Goal: Task Accomplishment & Management: Complete application form

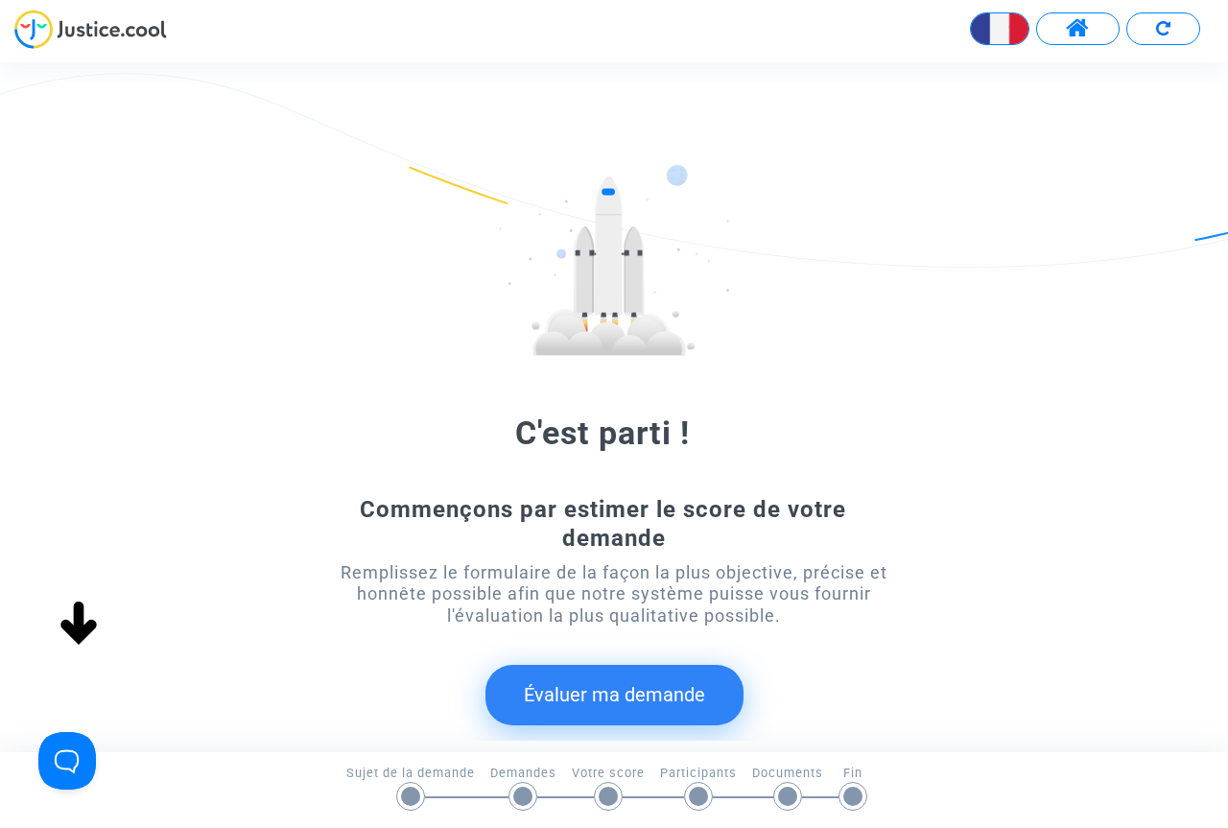
click at [583, 695] on button "Évaluer ma demande" at bounding box center [614, 694] width 258 height 59
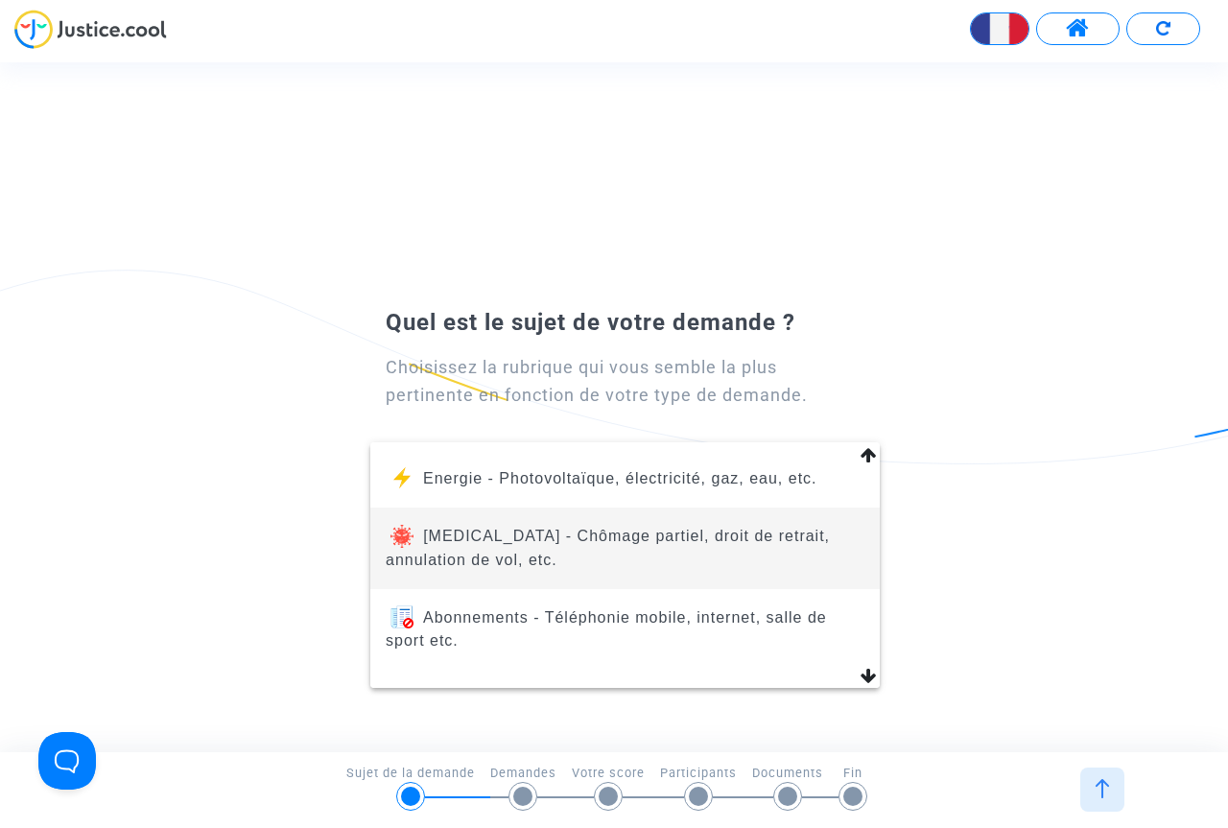
scroll to position [263, 0]
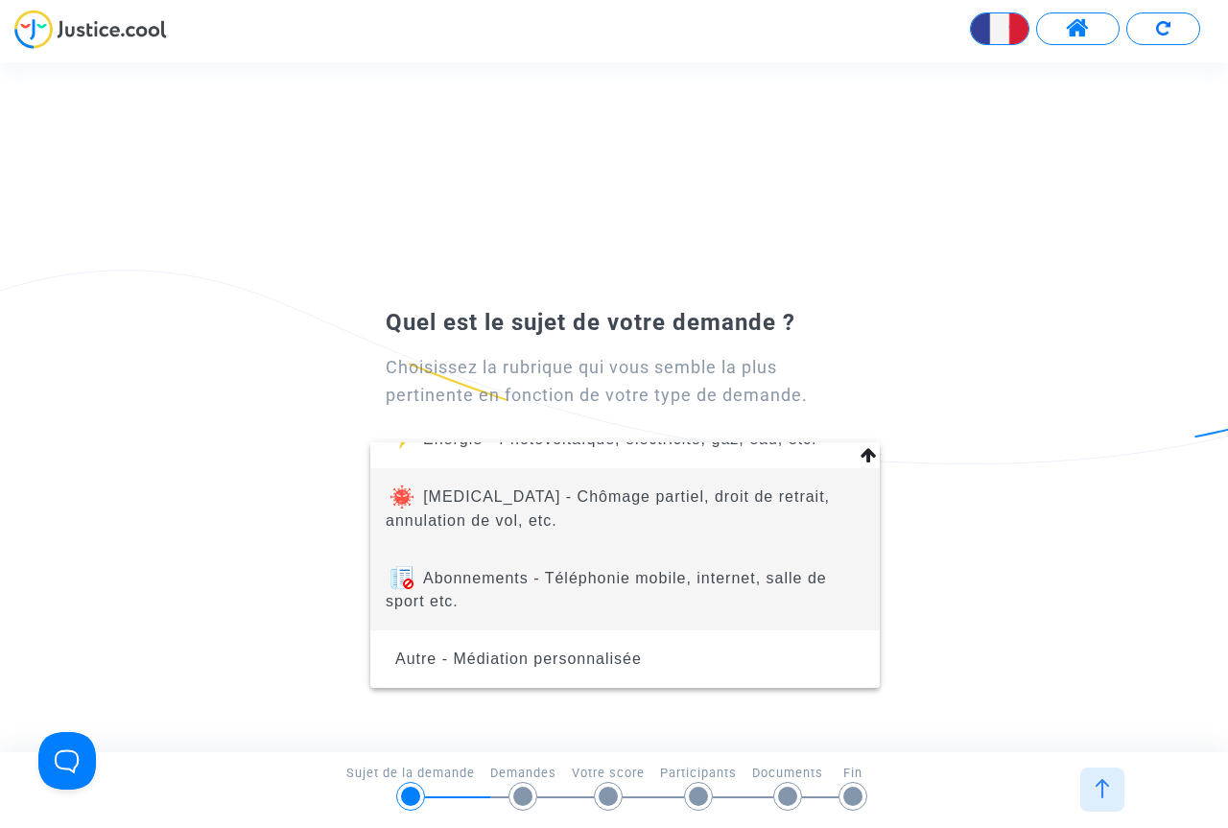
click at [568, 597] on span "Abonnements - Téléphonie mobile, internet, salle de sport etc." at bounding box center [625, 590] width 479 height 81
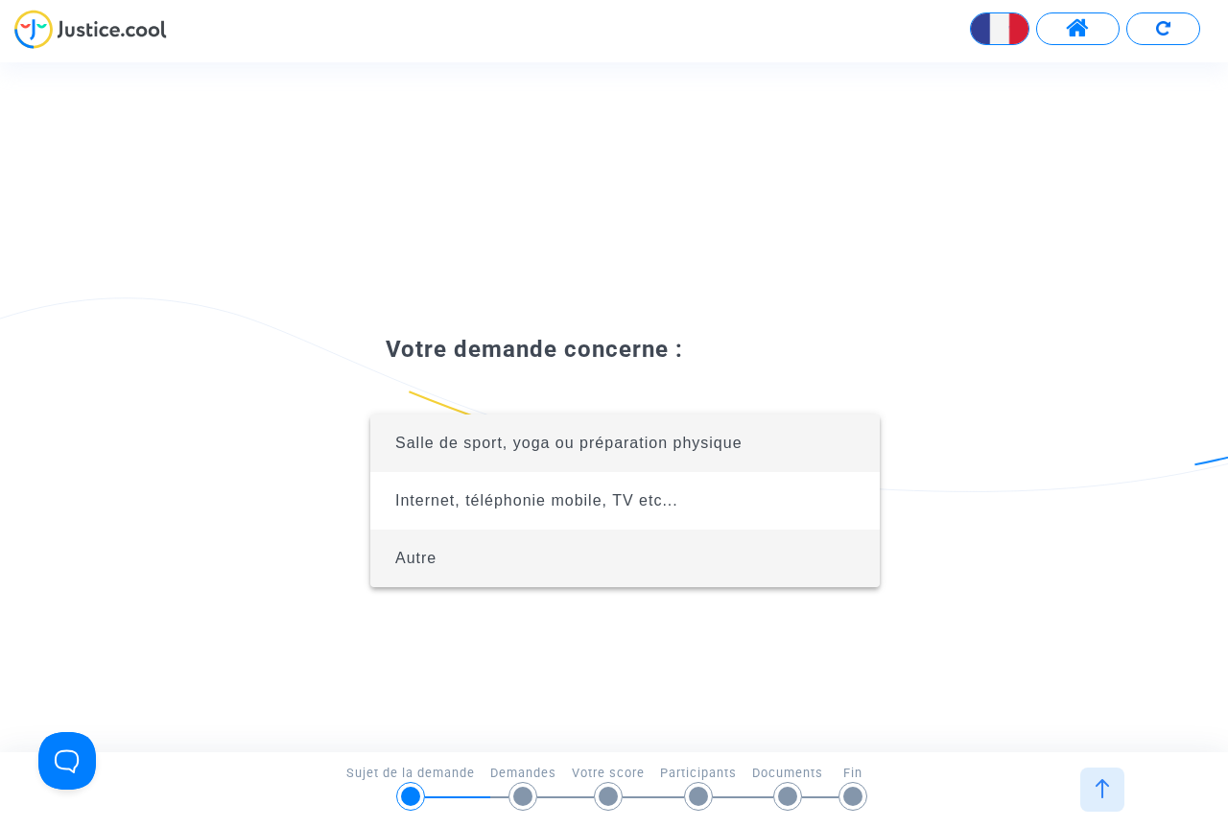
click at [562, 568] on span "Autre" at bounding box center [625, 559] width 479 height 58
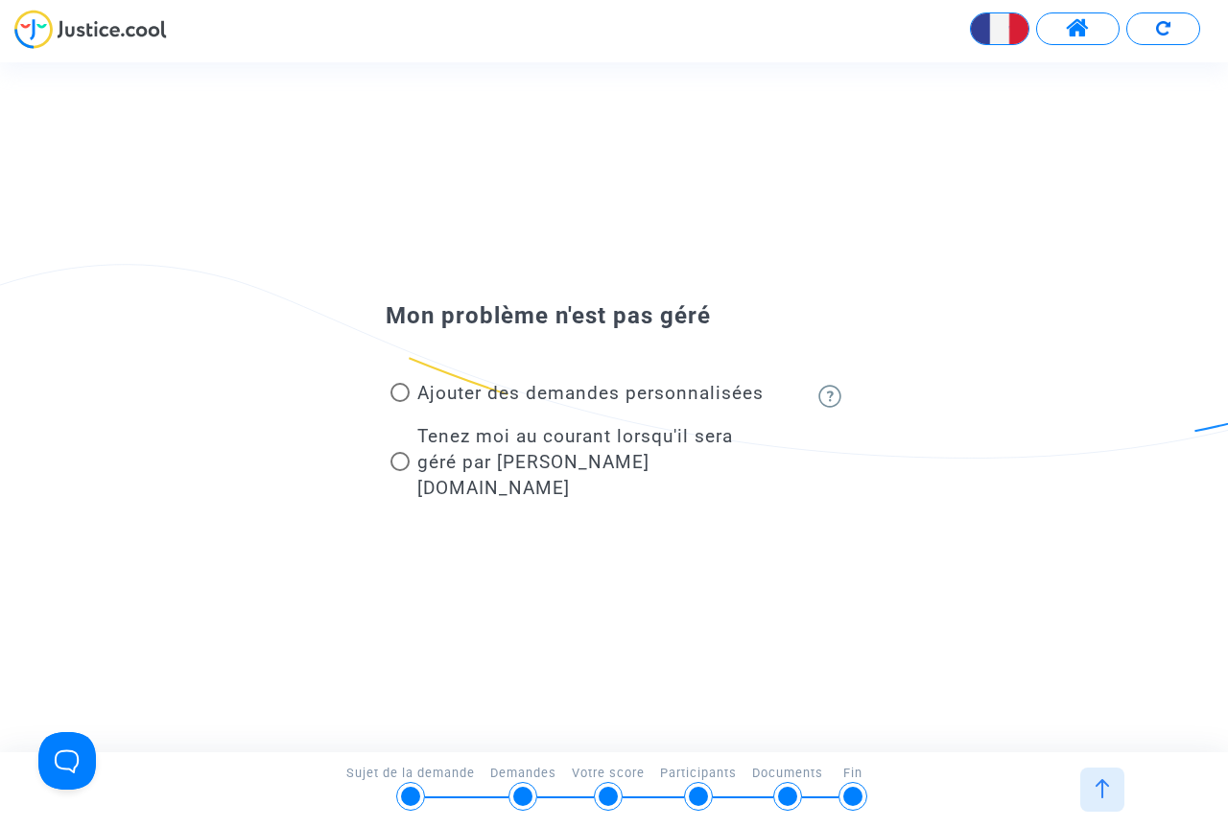
click at [545, 399] on span "Ajouter des demandes personnalisées" at bounding box center [590, 393] width 346 height 22
click at [400, 402] on input "Ajouter des demandes personnalisées" at bounding box center [399, 402] width 1 height 1
radio input "true"
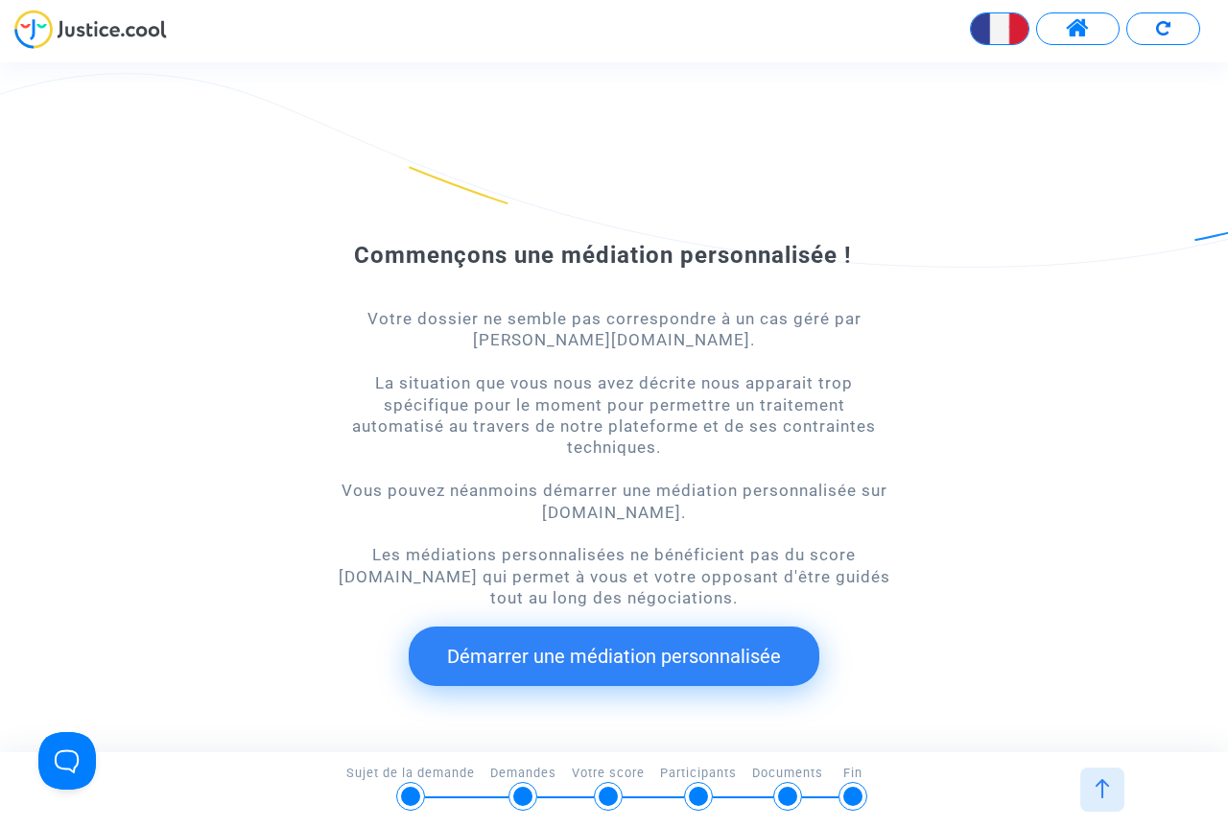
click at [609, 652] on button "Démarrer une médiation personnalisée" at bounding box center [614, 655] width 411 height 59
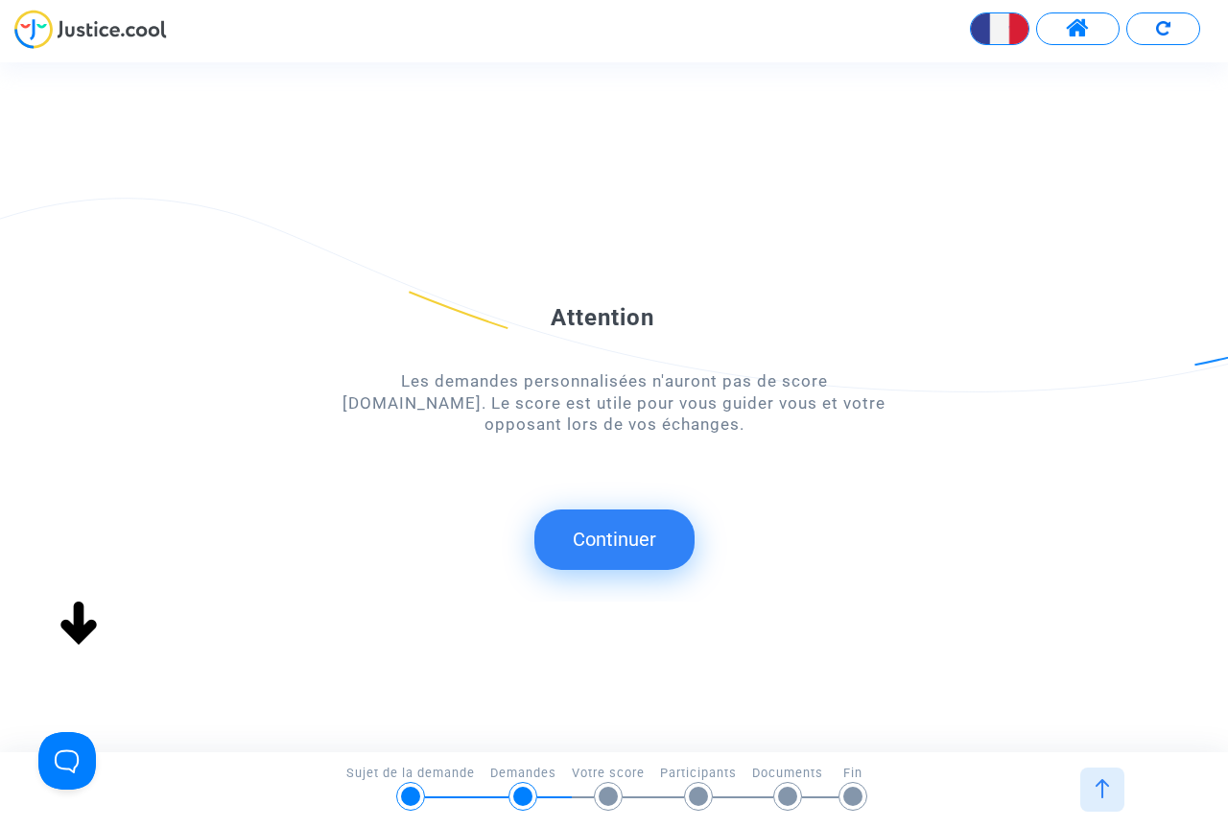
click at [627, 538] on button "Continuer" at bounding box center [614, 538] width 160 height 59
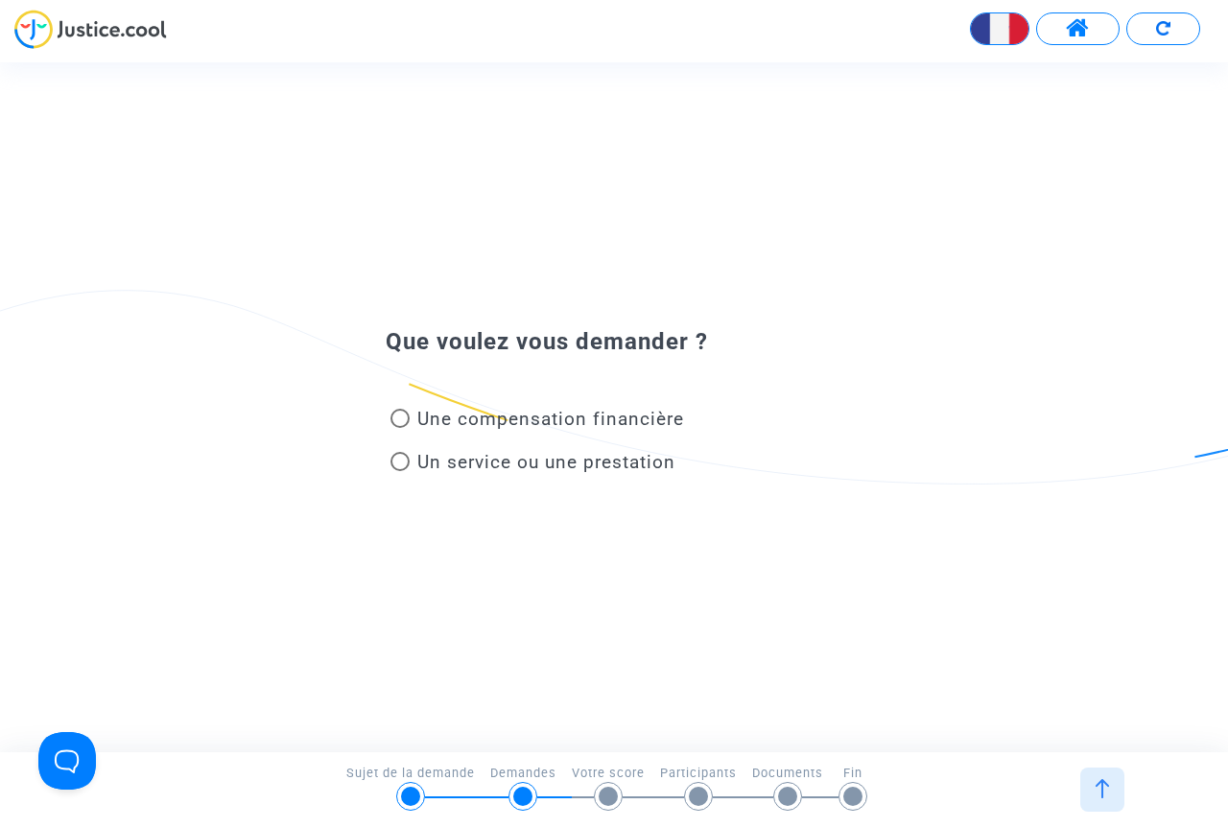
click at [497, 459] on span "Un service ou une prestation" at bounding box center [546, 462] width 258 height 22
click at [400, 471] on input "Un service ou une prestation" at bounding box center [399, 471] width 1 height 1
radio input "true"
